Goal: Transaction & Acquisition: Purchase product/service

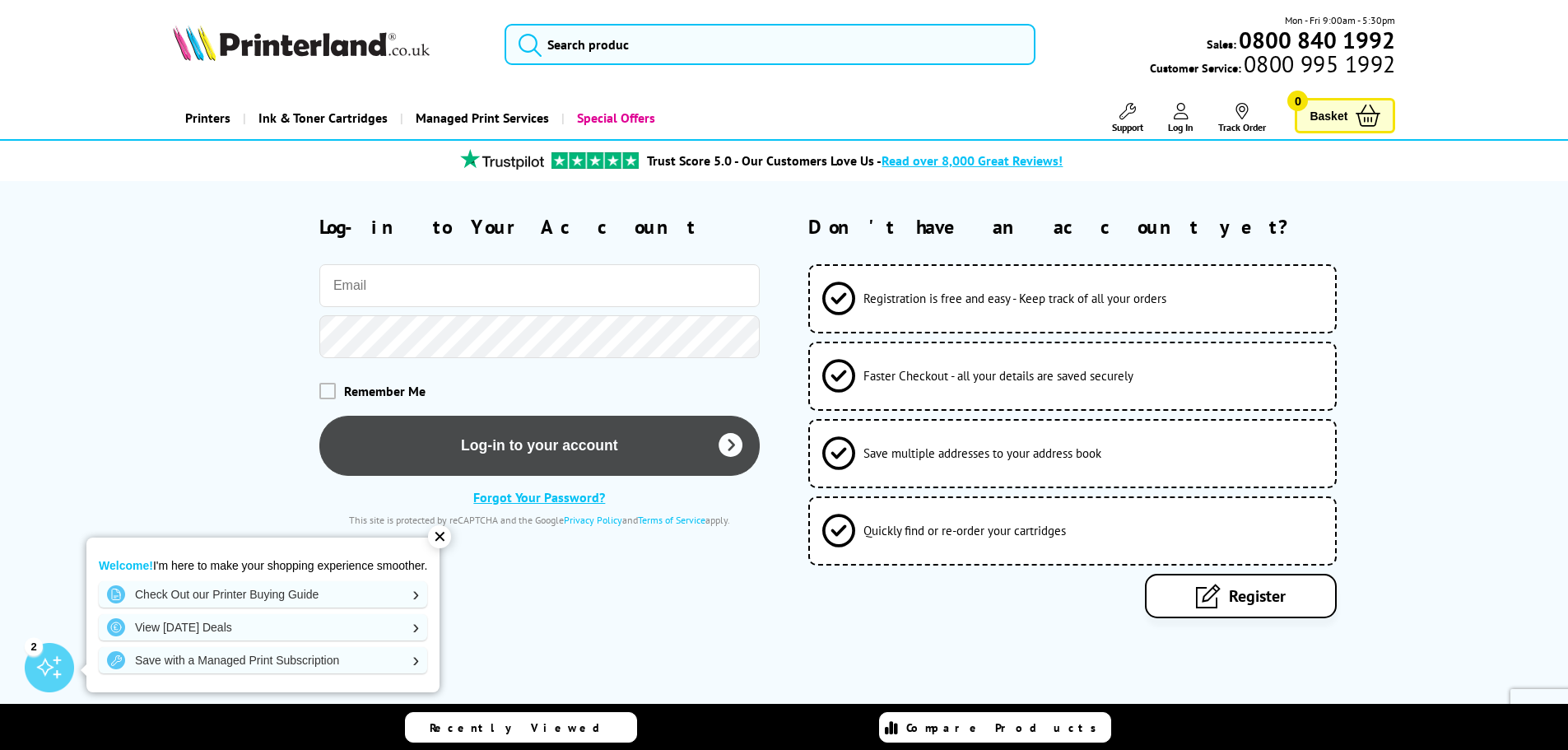
type input "[PERSON_NAME][EMAIL_ADDRESS][PERSON_NAME][DOMAIN_NAME]"
click at [549, 446] on button "Log-in to your account" at bounding box center [540, 446] width 441 height 60
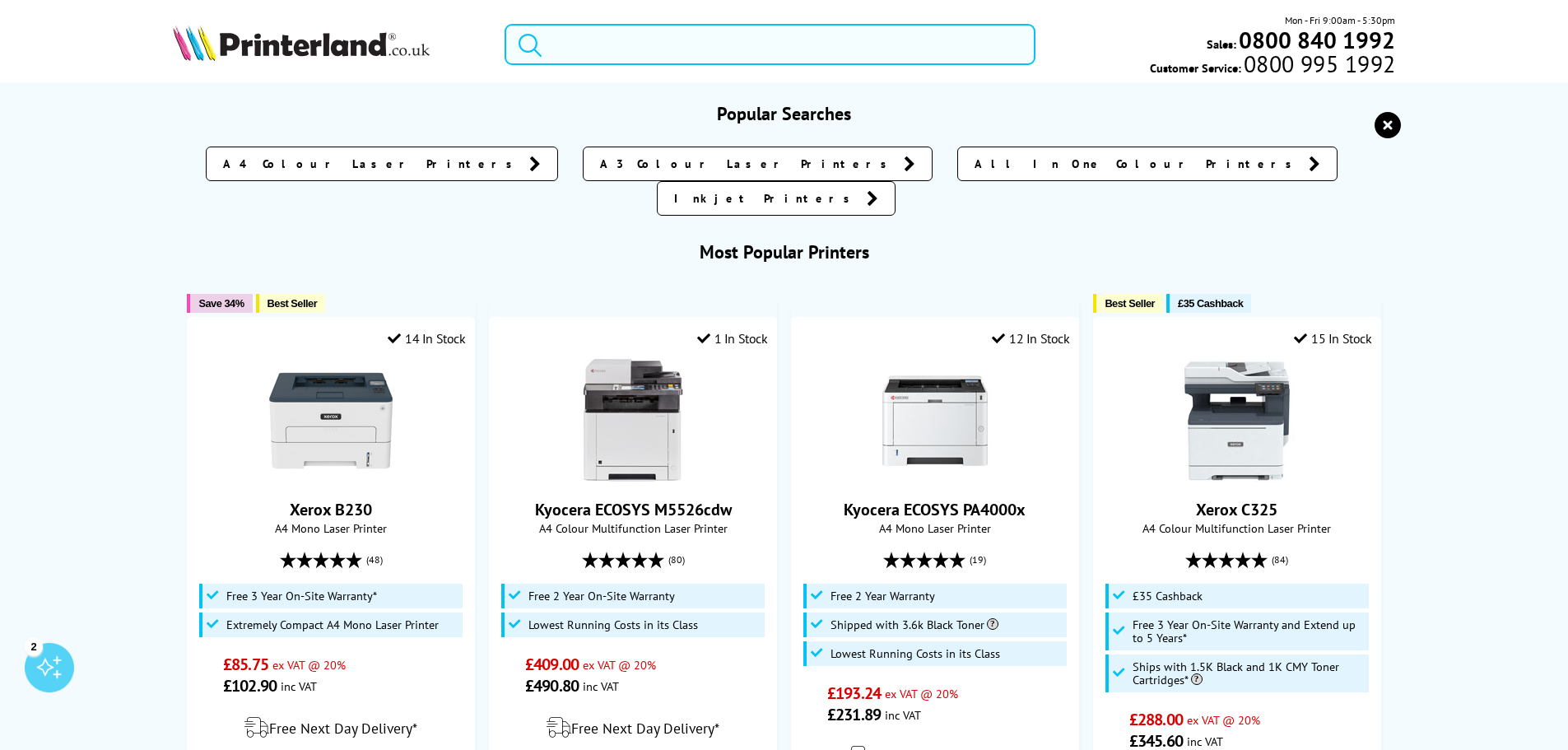
click at [584, 48] on input "search" at bounding box center [770, 44] width 531 height 41
paste input "108r01504"
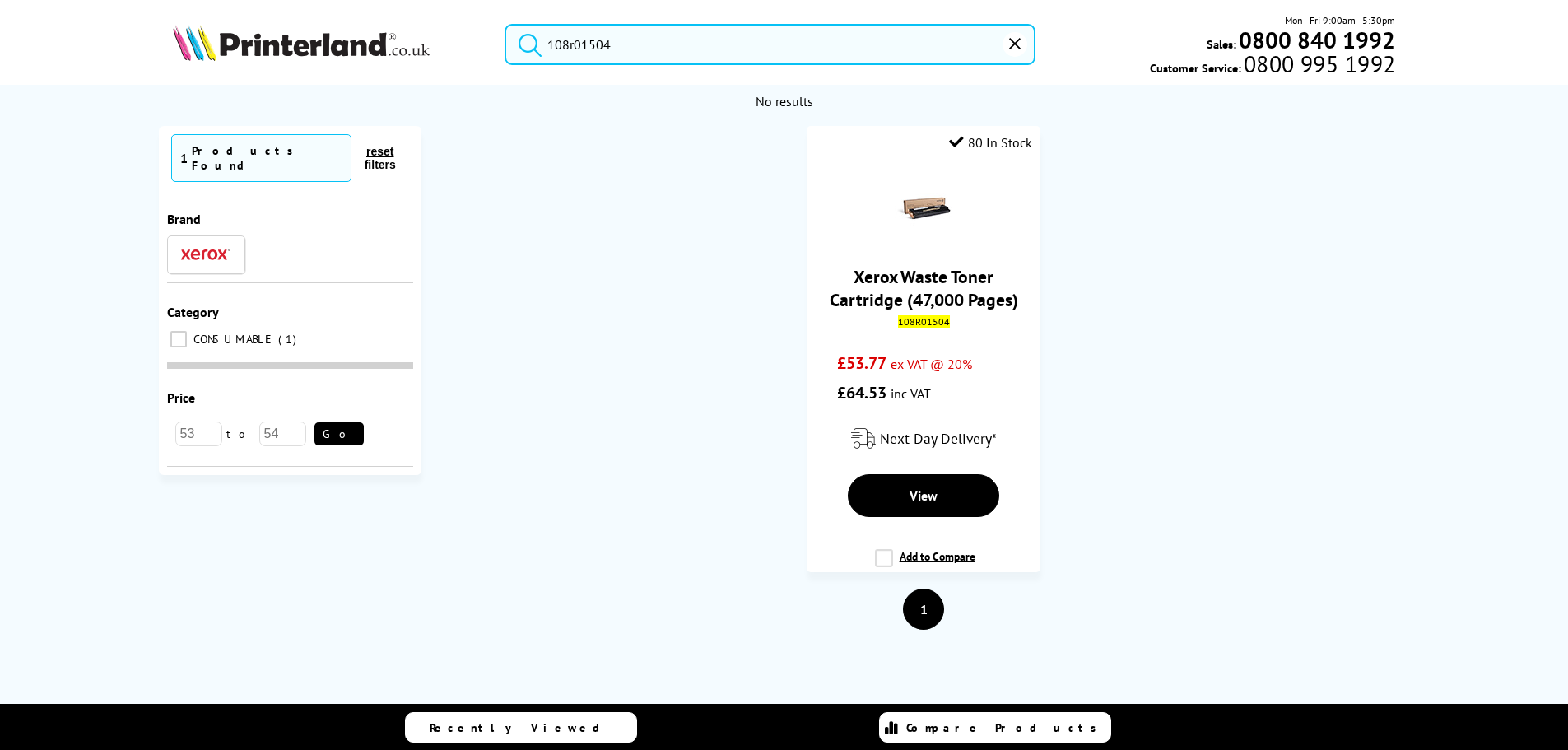
type input "108r01504"
click at [505, 24] on button "submit" at bounding box center [525, 42] width 41 height 36
